Goal: Task Accomplishment & Management: Use online tool/utility

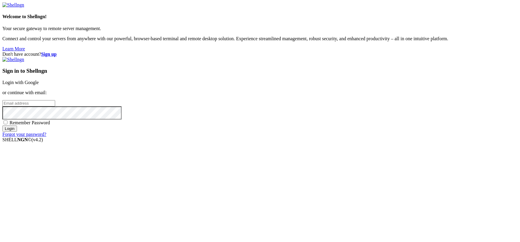
type input "[EMAIL_ADDRESS][DOMAIN_NAME]"
drag, startPoint x: 335, startPoint y: 81, endPoint x: 333, endPoint y: 85, distance: 4.4
click at [333, 84] on div "Sign in to Shellngn Login with Google or continue with email: [EMAIL_ADDRESS][D…" at bounding box center [260, 97] width 516 height 80
drag, startPoint x: 336, startPoint y: 98, endPoint x: 341, endPoint y: 90, distance: 9.3
click at [336, 97] on div "Sign in to Shellngn Login with Google or continue with email: [EMAIL_ADDRESS][D…" at bounding box center [260, 97] width 516 height 80
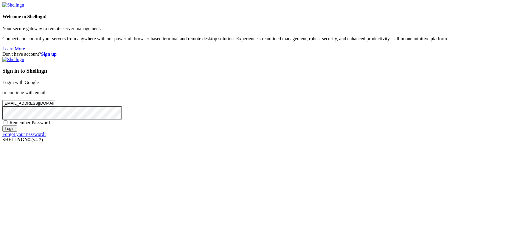
click at [39, 85] on link "Login with Google" at bounding box center [20, 82] width 36 height 5
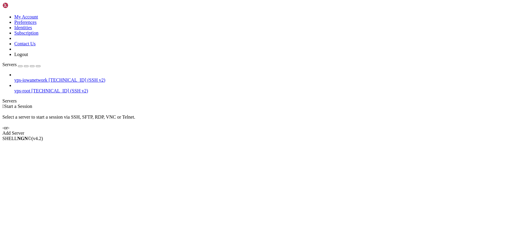
click at [19, 88] on span "vps-root" at bounding box center [22, 90] width 16 height 5
drag, startPoint x: 38, startPoint y: 61, endPoint x: 209, endPoint y: 70, distance: 171.7
click at [38, 146] on li "Connect" at bounding box center [41, 148] width 54 height 5
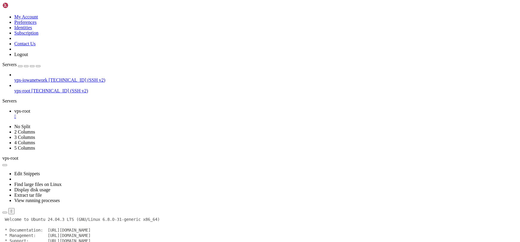
scroll to position [43, 0]
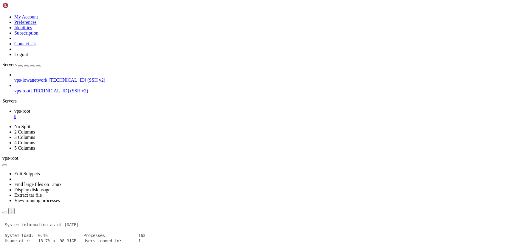
scroll to position [0, 0]
drag, startPoint x: 228, startPoint y: 321, endPoint x: 214, endPoint y: 313, distance: 16.7
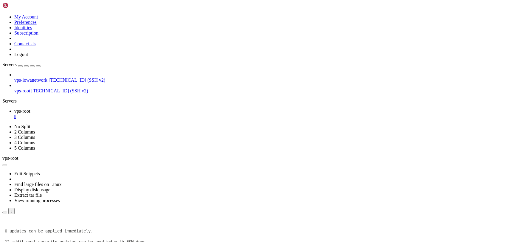
scroll to position [134, 0]
click at [26, 226] on button "Reconnect" at bounding box center [14, 229] width 24 height 6
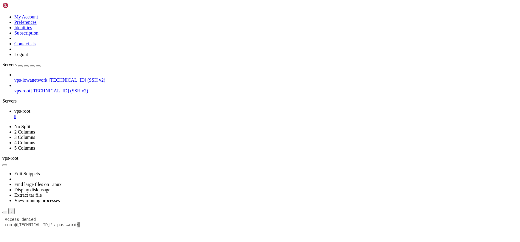
drag, startPoint x: 139, startPoint y: 287, endPoint x: 97, endPoint y: 271, distance: 44.5
